Goal: Information Seeking & Learning: Compare options

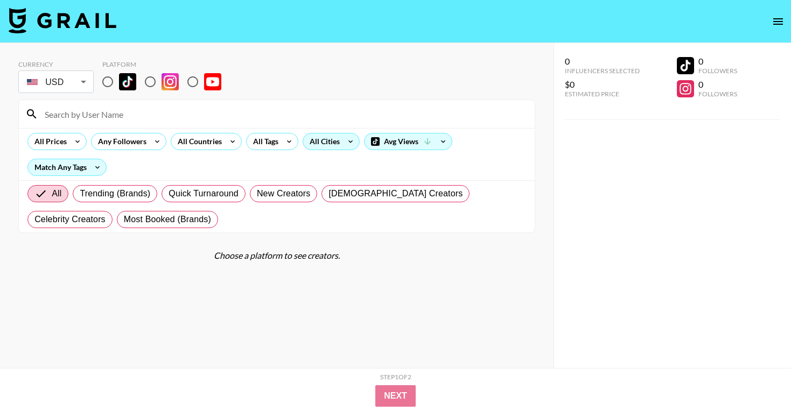
click at [344, 144] on icon at bounding box center [350, 141] width 17 height 16
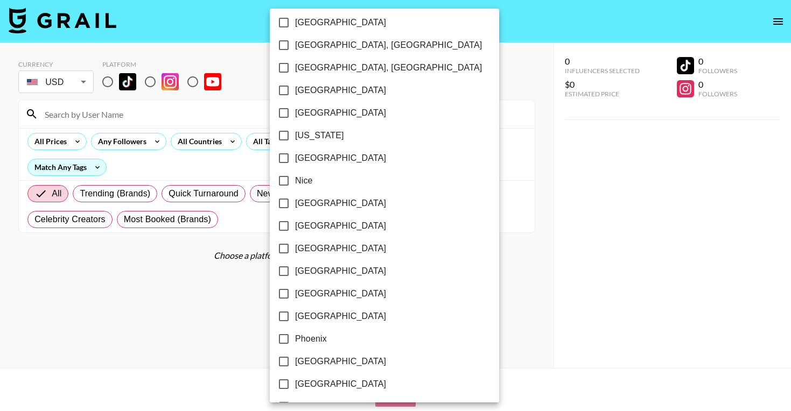
scroll to position [1088, 0]
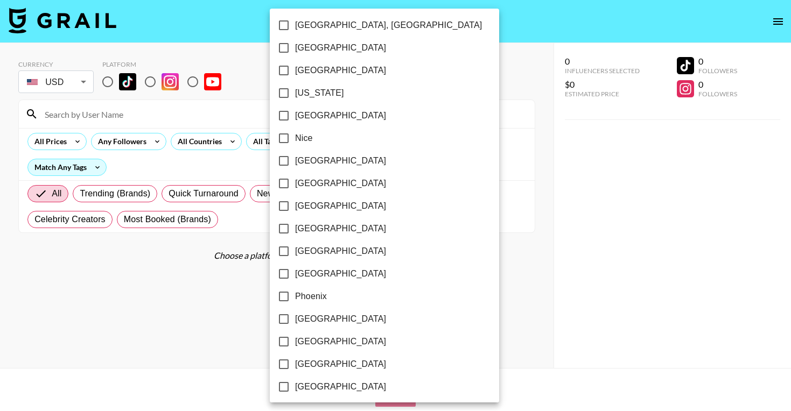
click at [432, 252] on div at bounding box center [395, 205] width 791 height 411
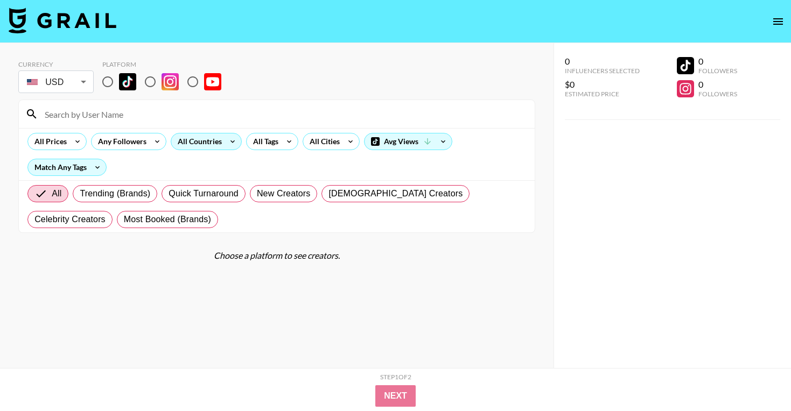
click at [222, 140] on div "All Countries" at bounding box center [197, 141] width 53 height 16
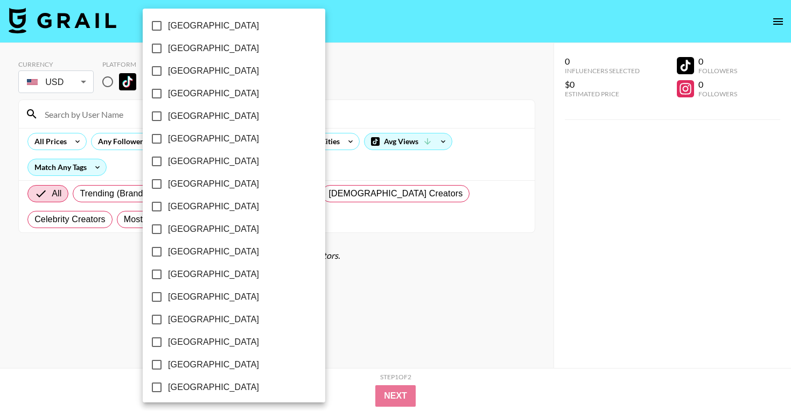
scroll to position [844, 0]
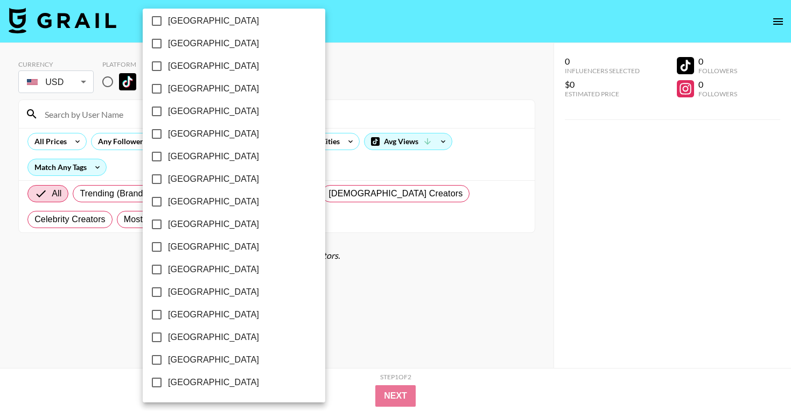
click at [185, 358] on span "[GEOGRAPHIC_DATA]" at bounding box center [213, 360] width 91 height 13
click at [168, 358] on input "[GEOGRAPHIC_DATA]" at bounding box center [156, 360] width 23 height 23
checkbox input "true"
click at [353, 60] on div at bounding box center [395, 205] width 791 height 411
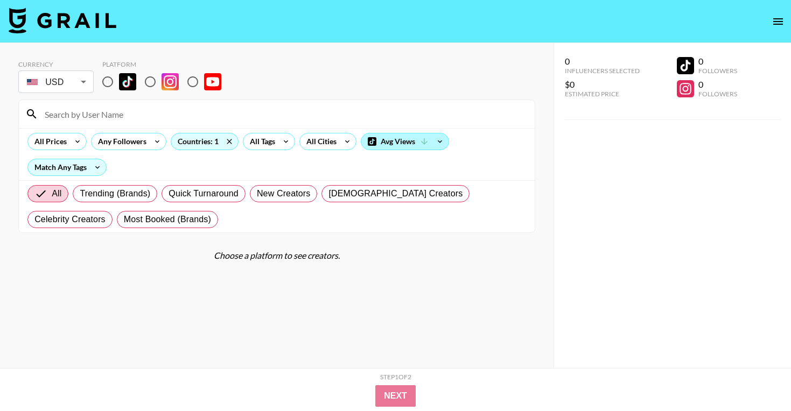
click at [392, 138] on div "Avg Views" at bounding box center [404, 141] width 87 height 16
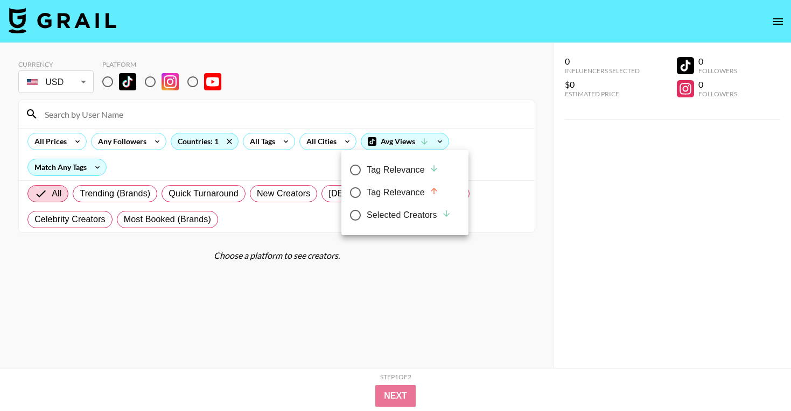
click at [195, 79] on div at bounding box center [395, 205] width 791 height 411
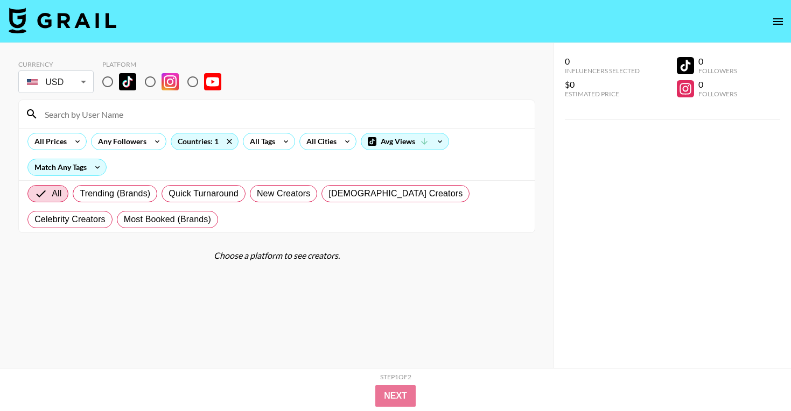
click at [193, 80] on input "radio" at bounding box center [192, 82] width 23 height 23
radio input "true"
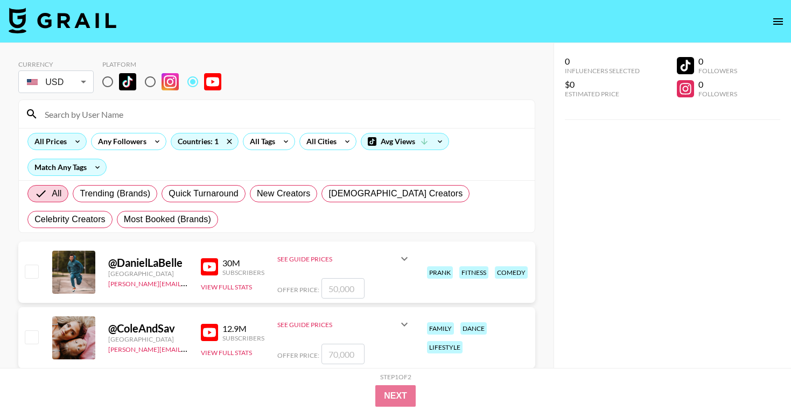
click at [65, 144] on div "All Prices" at bounding box center [48, 141] width 41 height 16
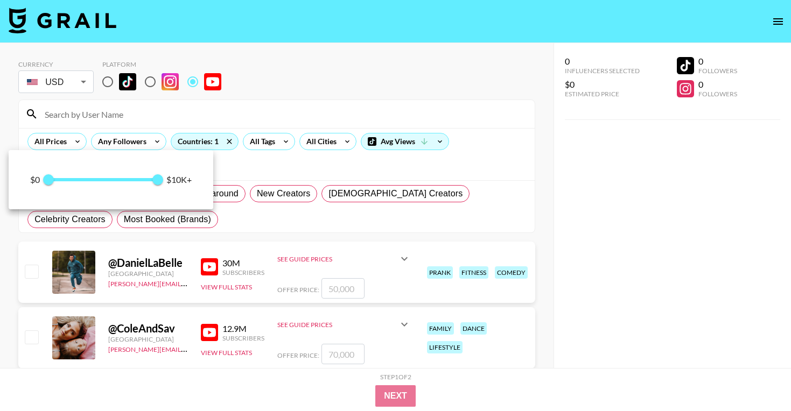
click at [236, 111] on div at bounding box center [395, 205] width 791 height 411
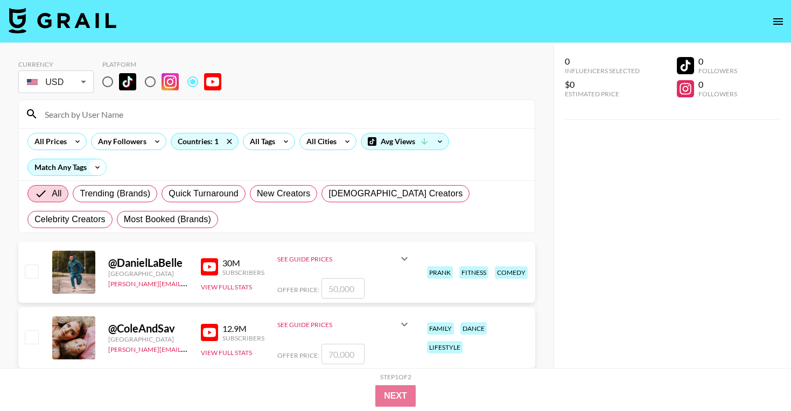
click at [91, 164] on icon at bounding box center [97, 167] width 17 height 16
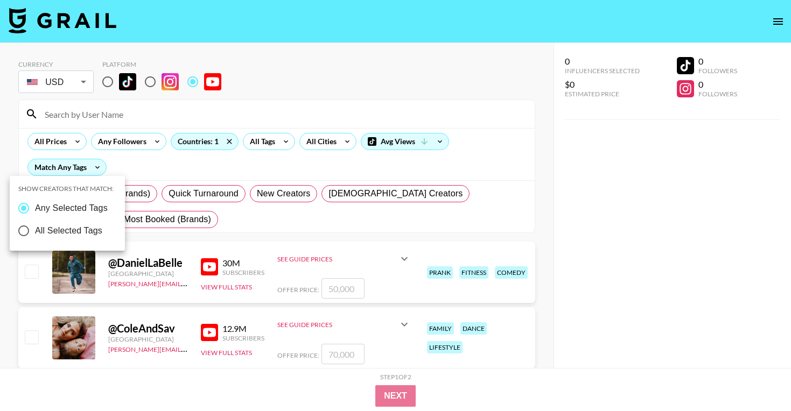
click at [146, 165] on div at bounding box center [395, 205] width 791 height 411
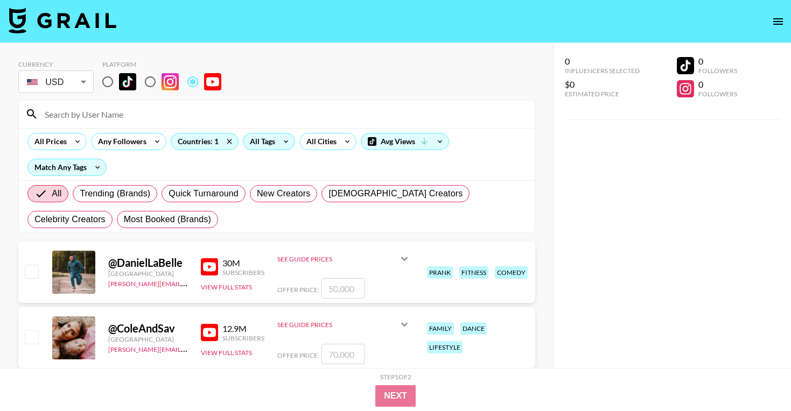
click at [265, 136] on div "All Tags" at bounding box center [260, 141] width 34 height 16
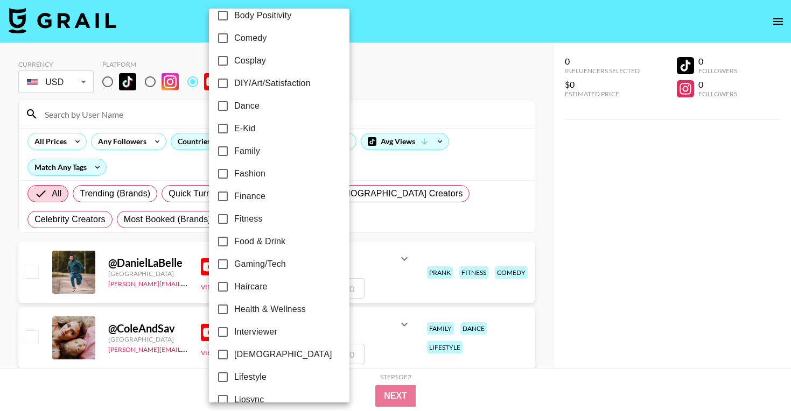
scroll to position [197, 0]
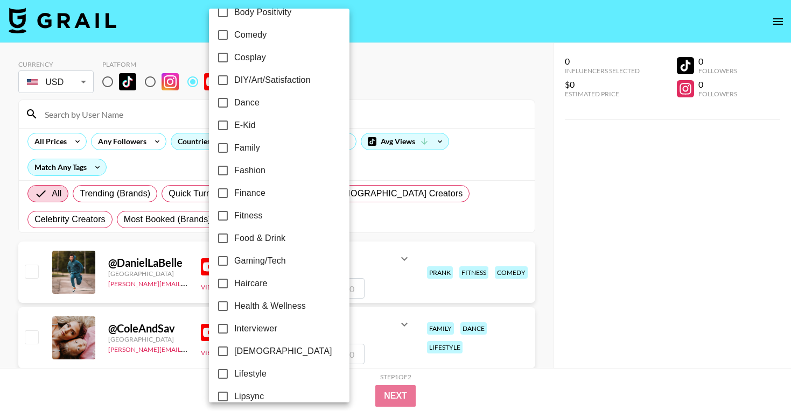
click at [246, 148] on span "Family" at bounding box center [247, 148] width 26 height 13
click at [234, 148] on input "Family" at bounding box center [223, 148] width 23 height 23
checkbox input "true"
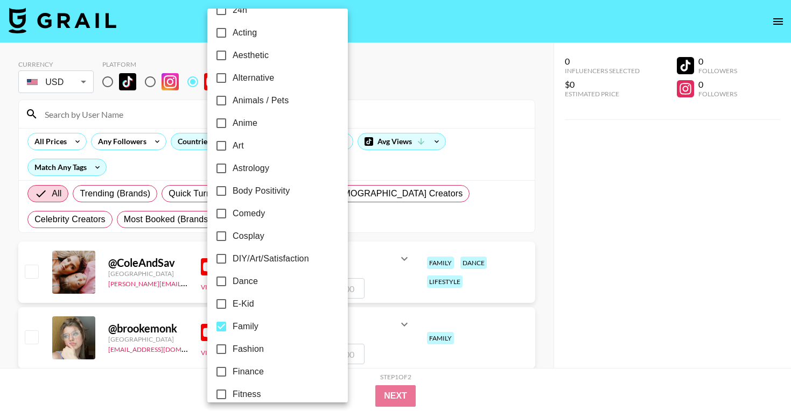
scroll to position [0, 0]
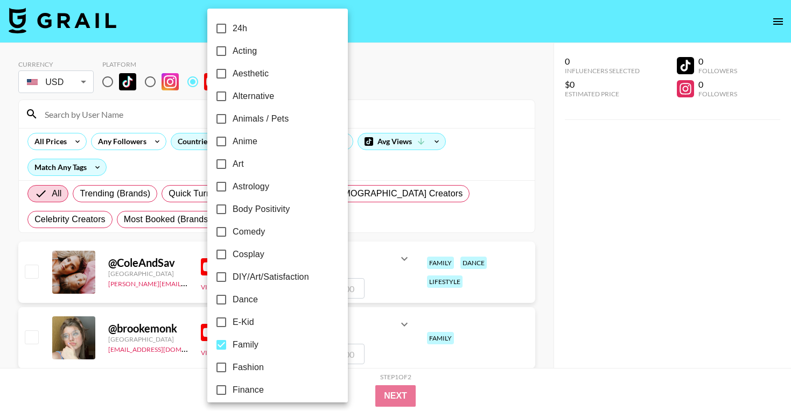
click at [472, 96] on div at bounding box center [395, 205] width 791 height 411
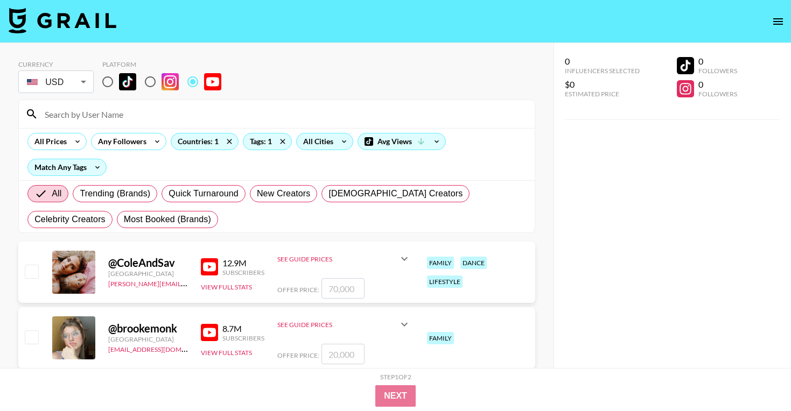
click at [328, 141] on div "All Cities" at bounding box center [316, 141] width 39 height 16
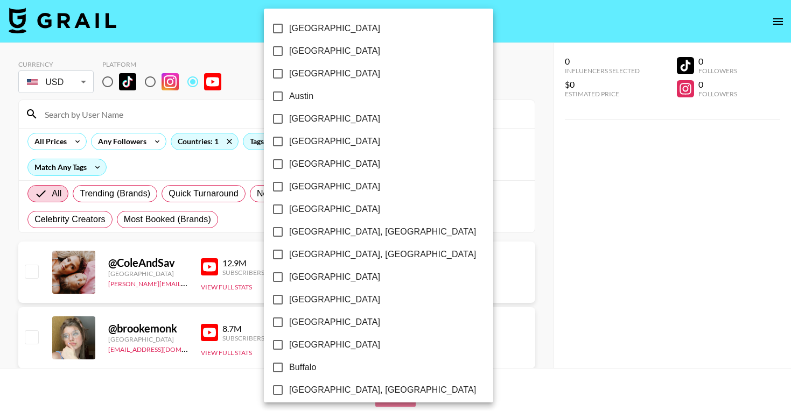
click at [497, 71] on div at bounding box center [395, 205] width 791 height 411
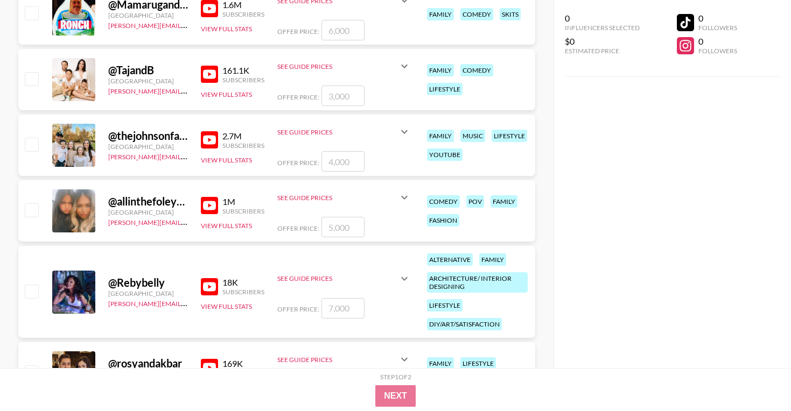
scroll to position [2797, 0]
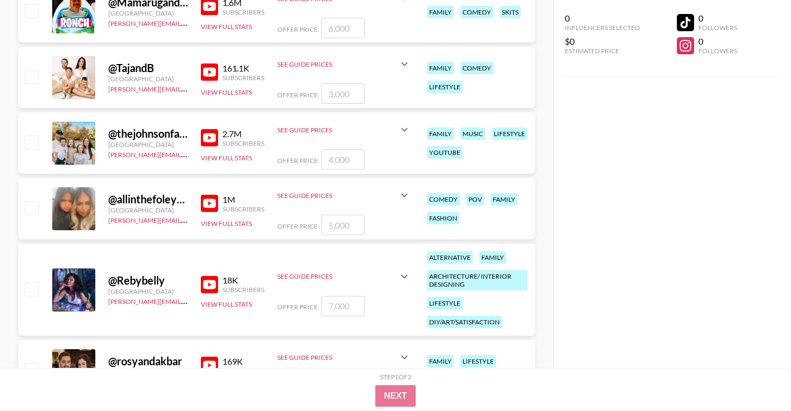
click at [401, 200] on icon at bounding box center [404, 195] width 13 height 13
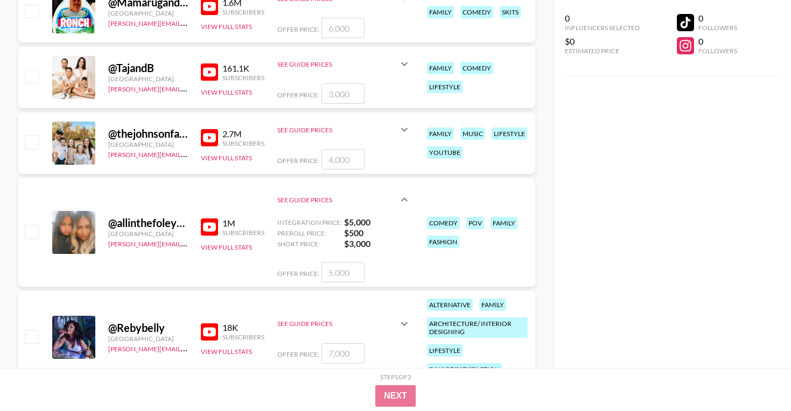
click at [401, 199] on icon at bounding box center [404, 199] width 13 height 13
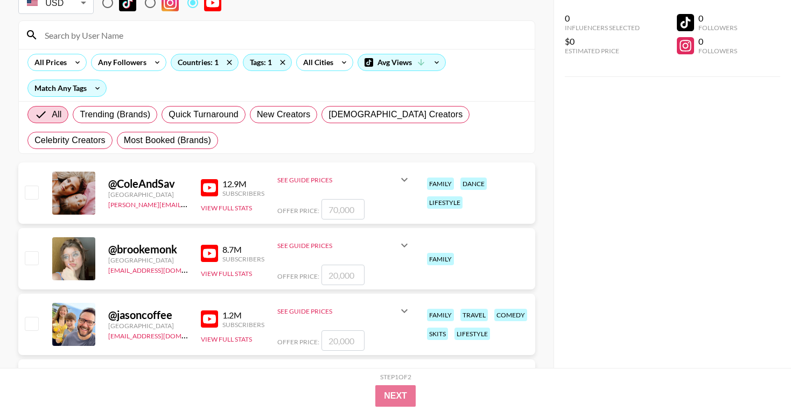
scroll to position [0, 0]
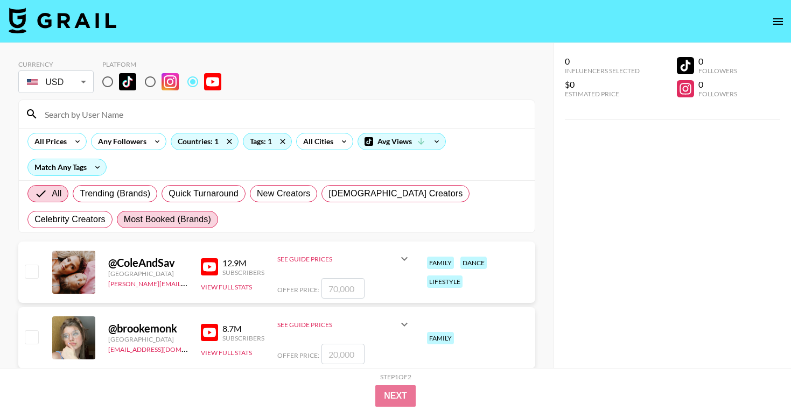
click at [124, 219] on span "Most Booked (Brands)" at bounding box center [167, 219] width 87 height 13
click at [124, 220] on input "Most Booked (Brands)" at bounding box center [124, 220] width 0 height 0
radio input "true"
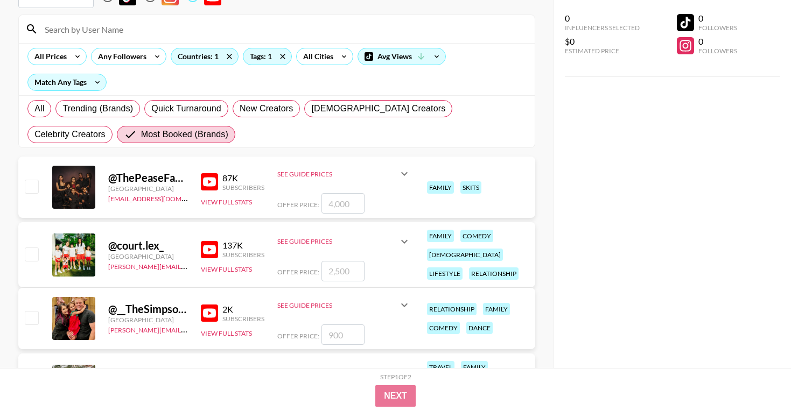
scroll to position [47, 0]
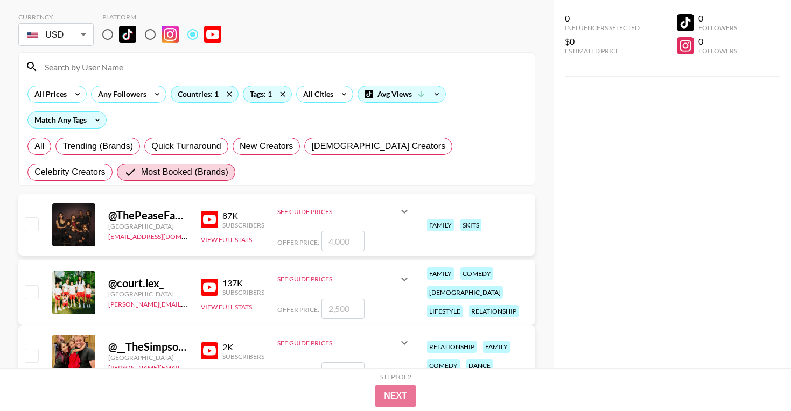
click at [144, 67] on input at bounding box center [283, 66] width 490 height 17
click at [47, 145] on label "All" at bounding box center [39, 146] width 24 height 17
click at [34, 146] on input "All" at bounding box center [34, 146] width 0 height 0
radio input "true"
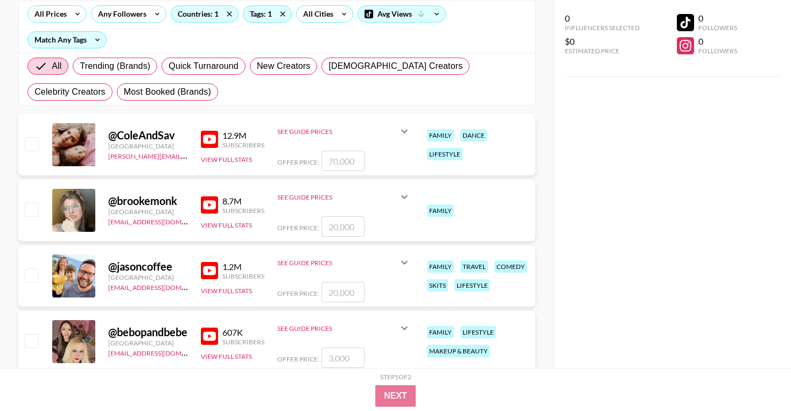
scroll to position [209, 0]
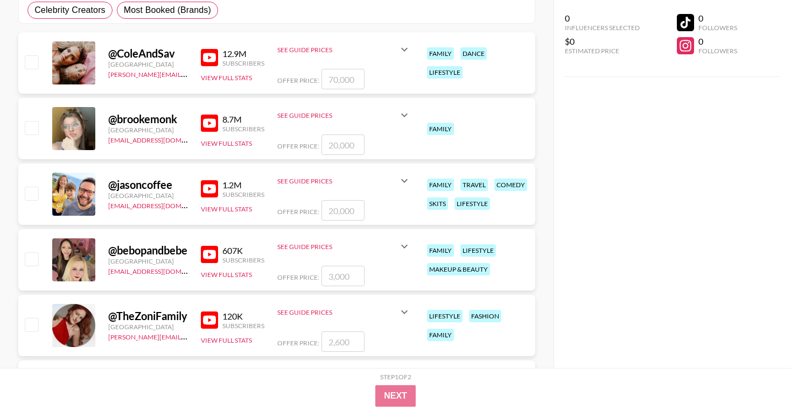
click at [207, 191] on img at bounding box center [209, 188] width 17 height 17
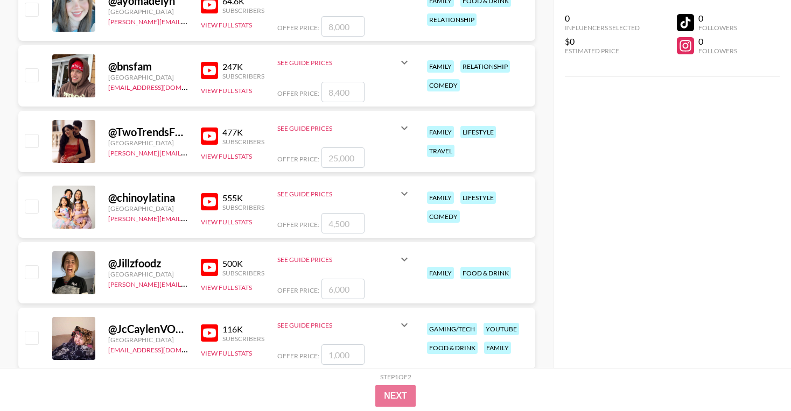
scroll to position [858, 0]
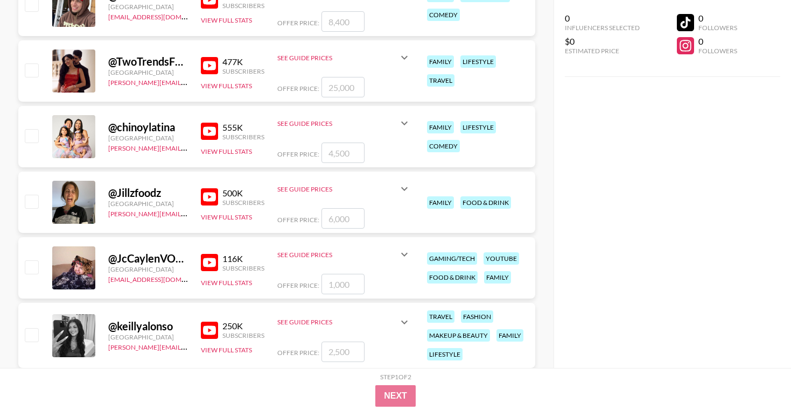
click at [202, 131] on img at bounding box center [209, 131] width 17 height 17
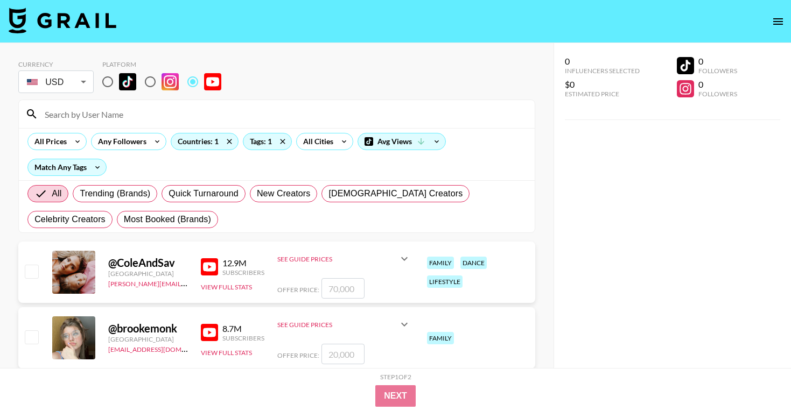
scroll to position [52, 0]
